Goal: Task Accomplishment & Management: Use online tool/utility

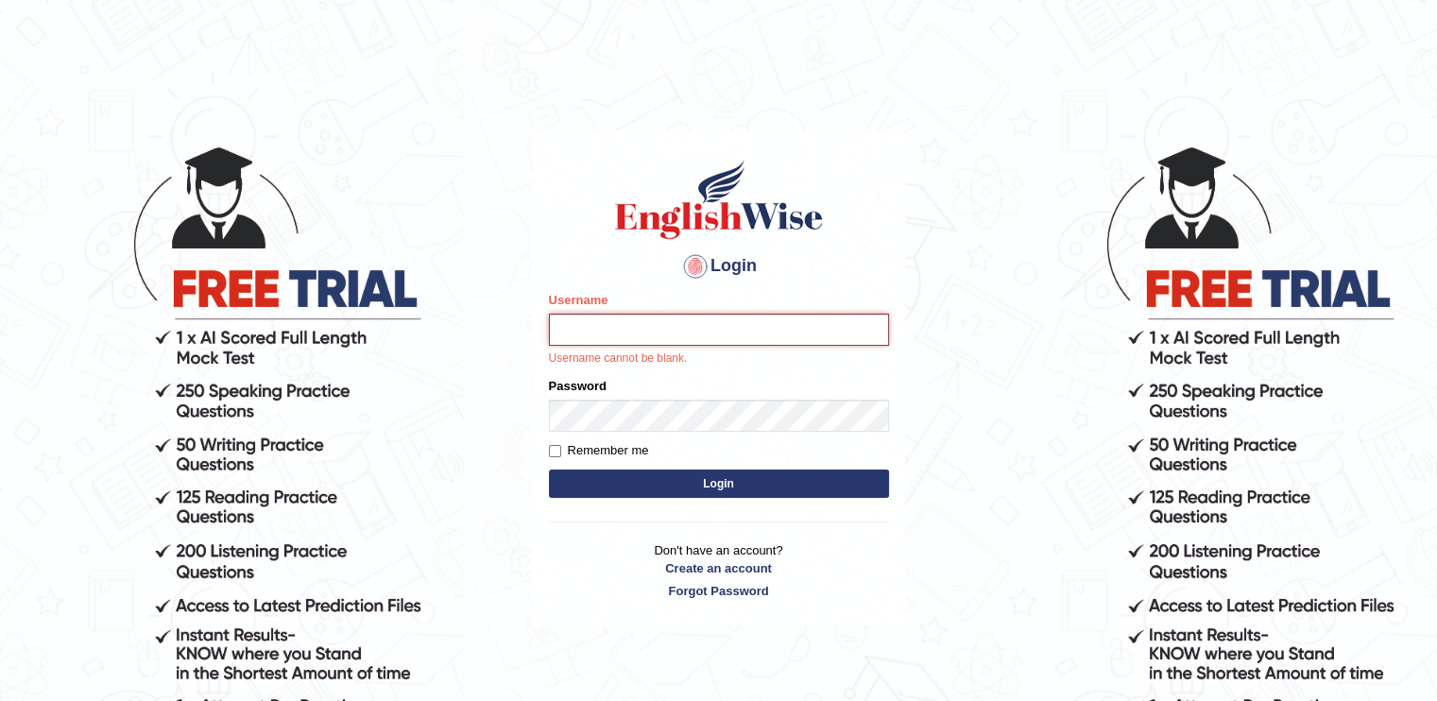
type input "eduvisionglobal"
click at [601, 450] on label "Remember me" at bounding box center [599, 450] width 100 height 19
click at [561, 450] on input "Remember me" at bounding box center [555, 451] width 12 height 12
checkbox input "true"
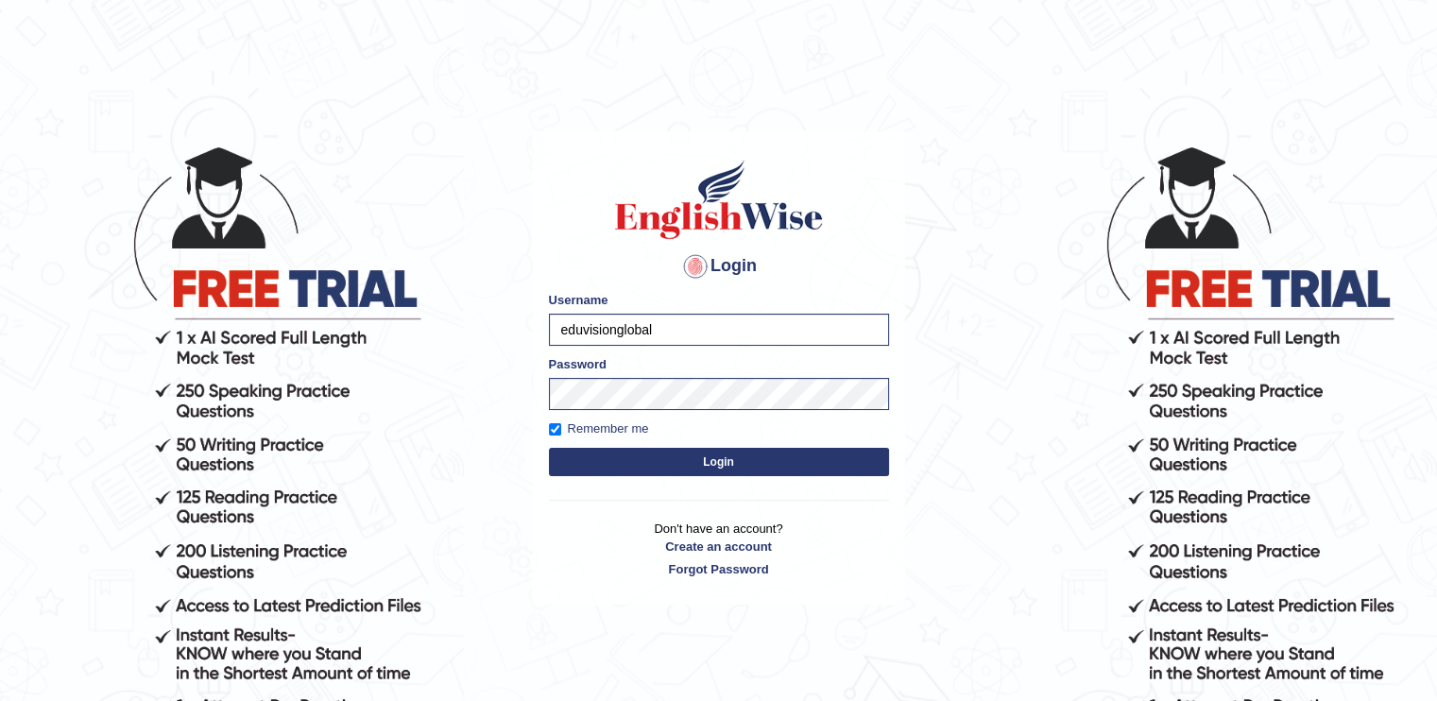
click at [635, 482] on div "Login Please fix the following errors: Username eduvisionglobal Password Rememb…" at bounding box center [719, 367] width 372 height 473
click at [659, 469] on button "Login" at bounding box center [719, 462] width 340 height 28
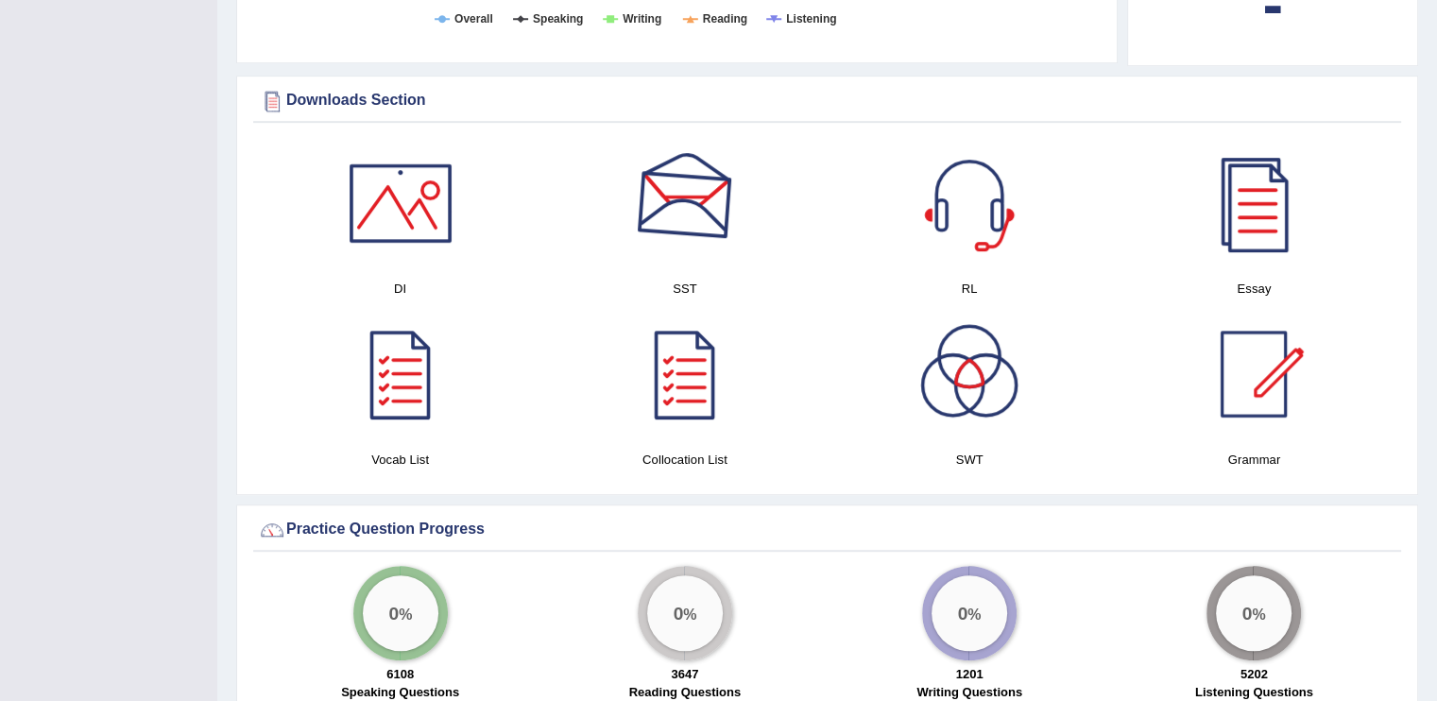
scroll to position [1013, 0]
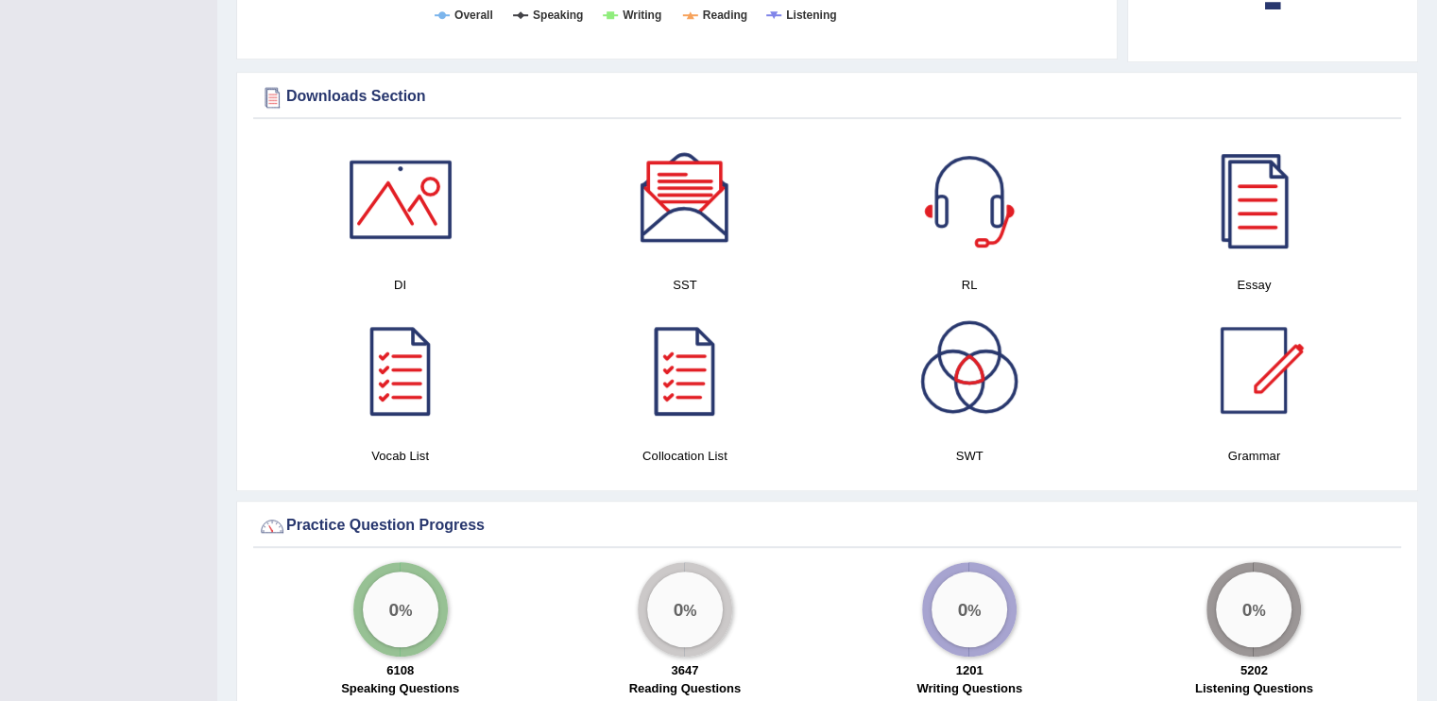
click at [438, 207] on div at bounding box center [401, 199] width 132 height 132
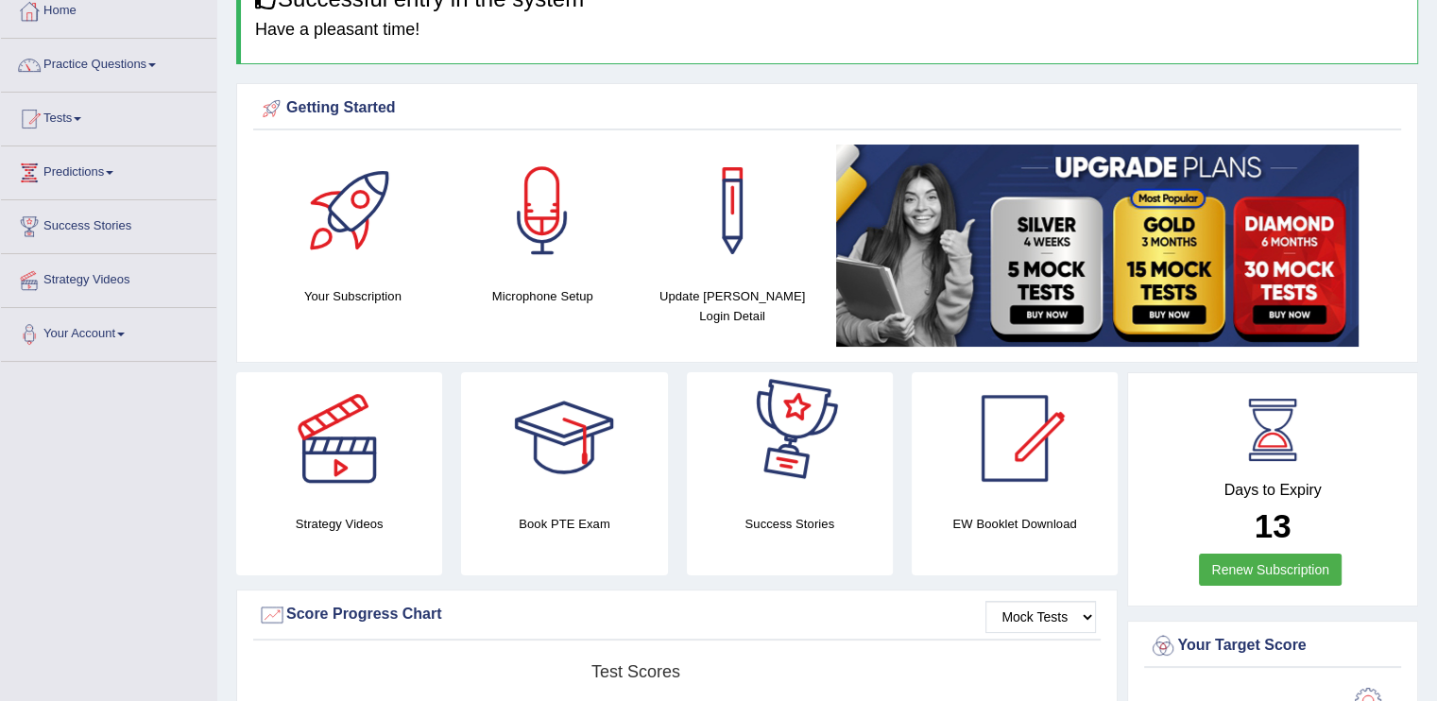
scroll to position [104, 0]
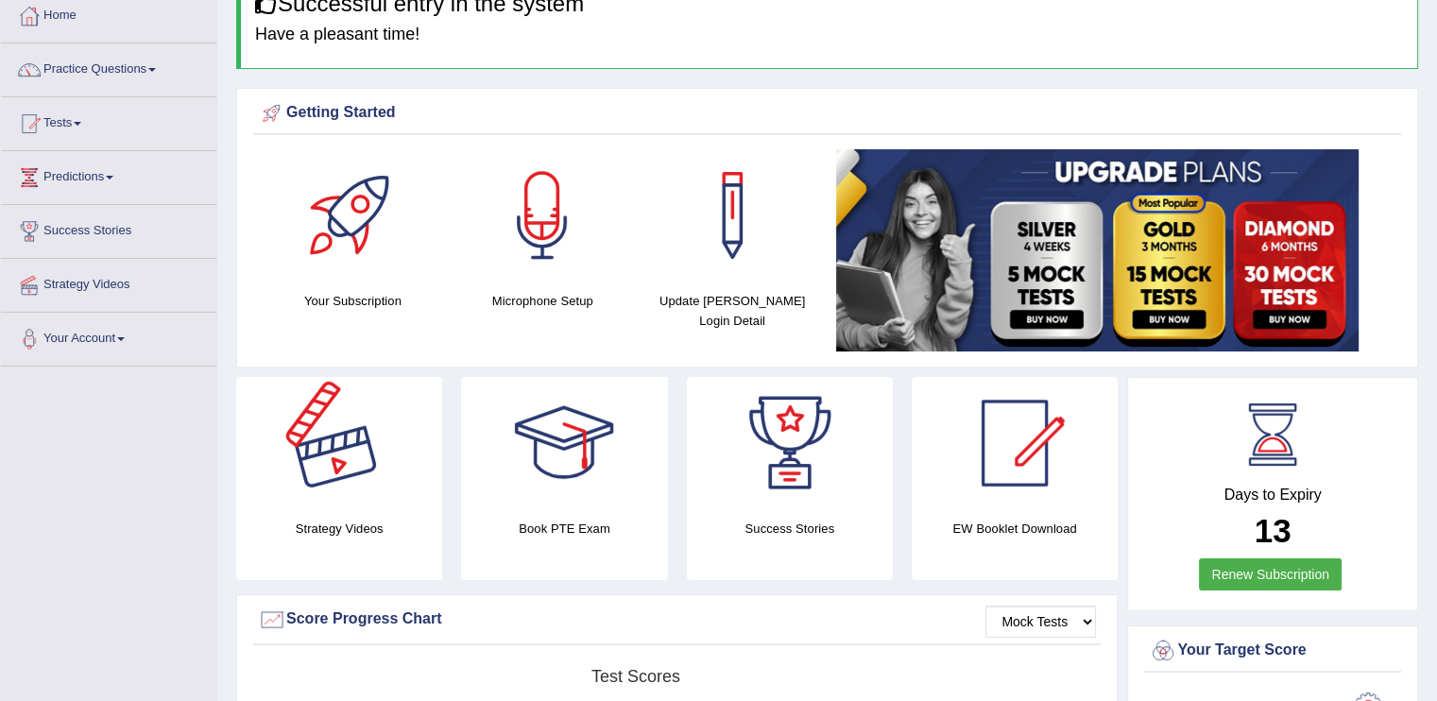
click at [359, 454] on div at bounding box center [339, 443] width 132 height 132
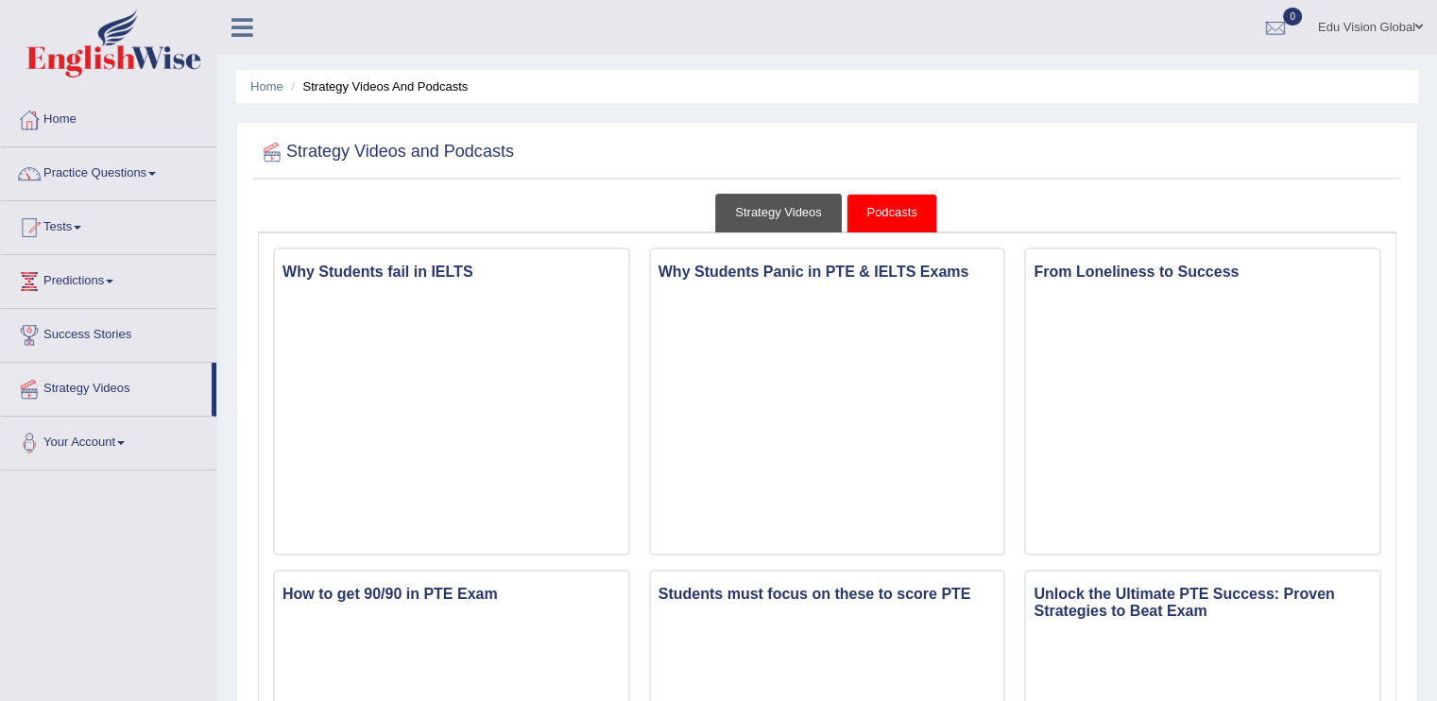
click at [820, 215] on link "Strategy Videos" at bounding box center [778, 213] width 127 height 39
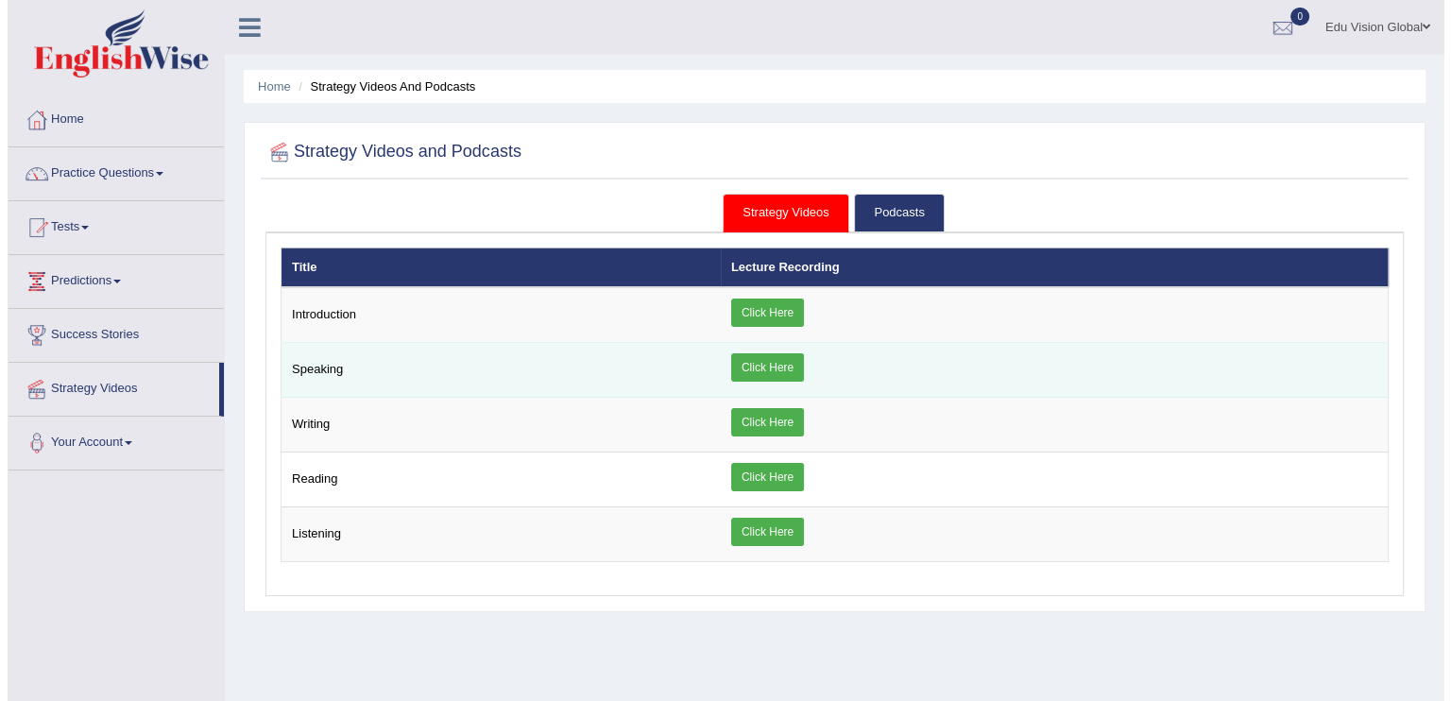
scroll to position [42, 0]
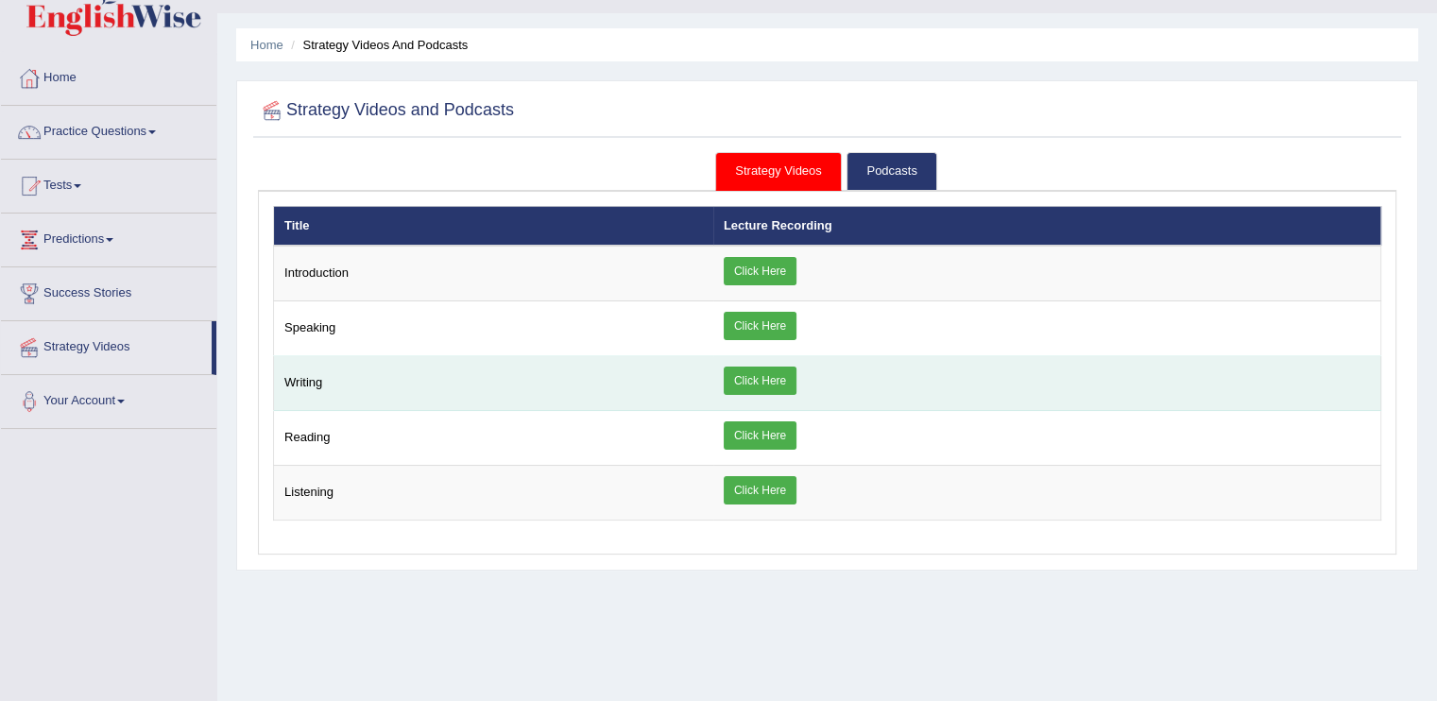
click at [765, 377] on link "Click Here" at bounding box center [760, 381] width 73 height 28
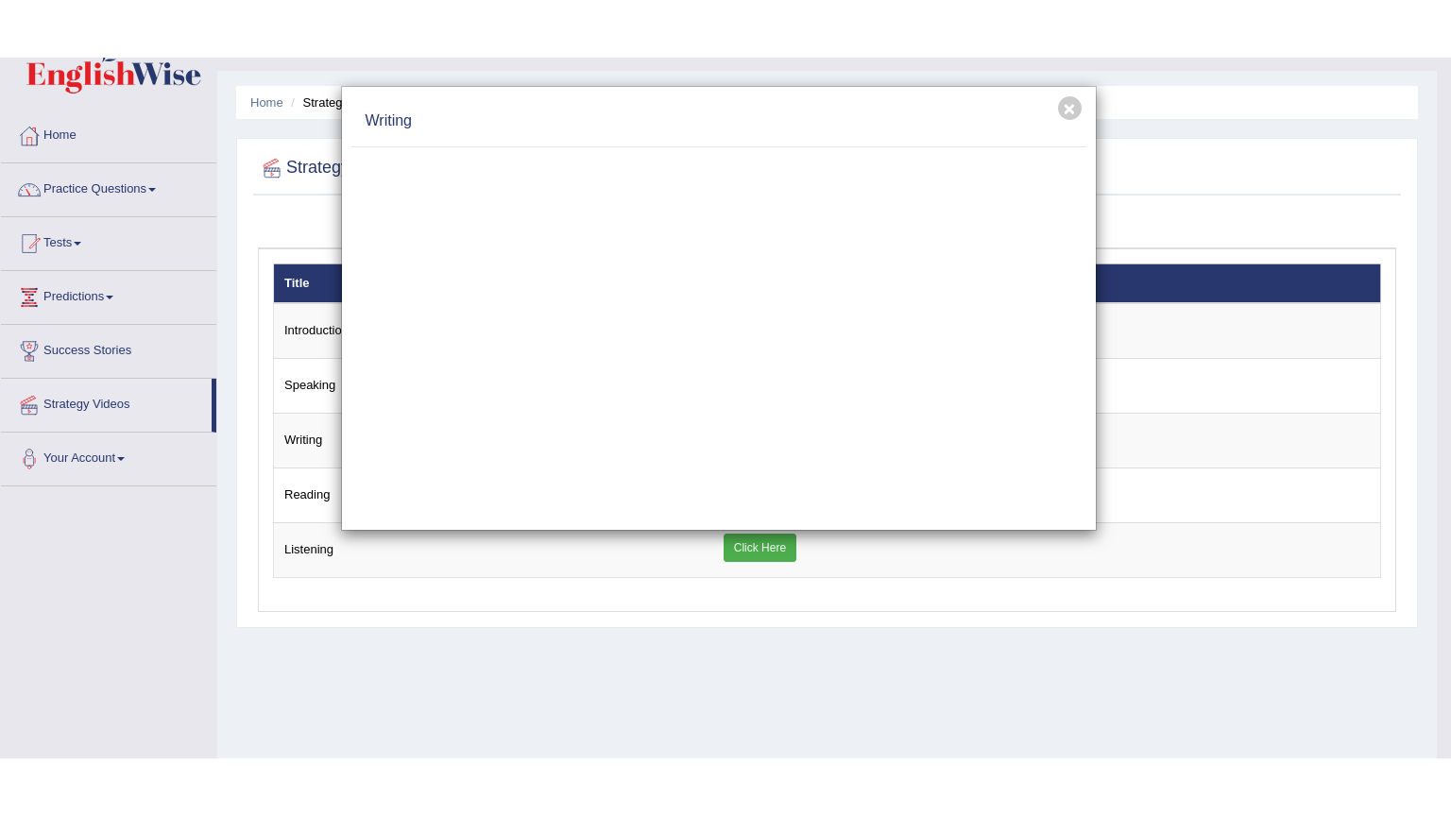
scroll to position [0, 0]
